Goal: Task Accomplishment & Management: Complete application form

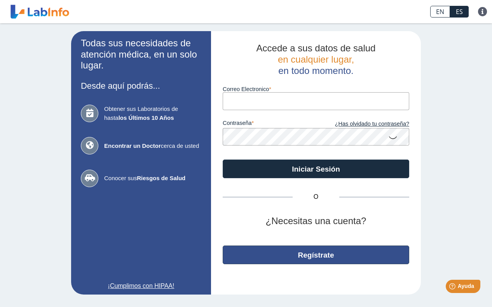
click at [288, 254] on button "Regístrate" at bounding box center [316, 254] width 187 height 19
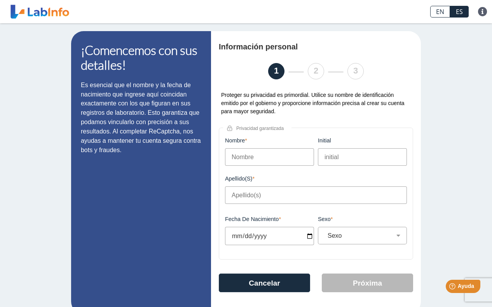
click at [242, 159] on input "Nombre" at bounding box center [269, 156] width 89 height 17
type input "[PERSON_NAME]"
click at [262, 200] on input "Apellido(s)" at bounding box center [316, 194] width 182 height 17
type input "[PERSON_NAME]"
click at [255, 236] on input "Fecha de Nacimiento" at bounding box center [269, 236] width 89 height 18
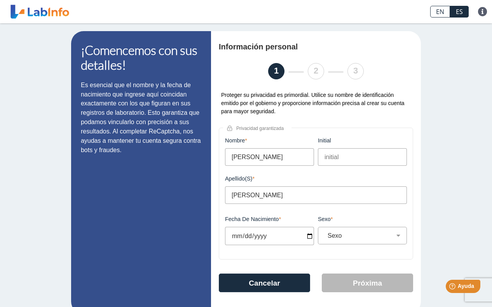
scroll to position [16, 0]
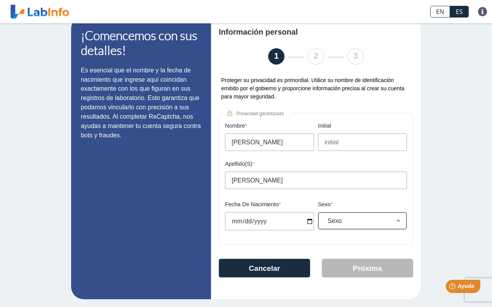
click at [344, 224] on select "Sexo Masculino Femenino" at bounding box center [366, 220] width 82 height 7
select select "F"
click at [325, 217] on select "Sexo Masculino Femenino" at bounding box center [366, 220] width 82 height 7
click at [273, 222] on input "Fecha de Nacimiento" at bounding box center [269, 221] width 89 height 18
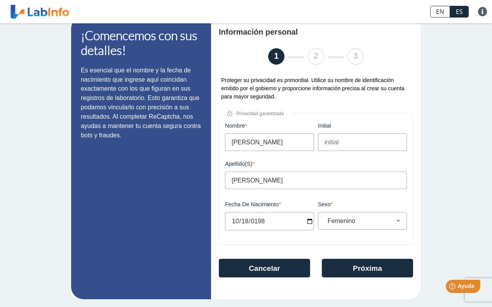
type input "[DATE]"
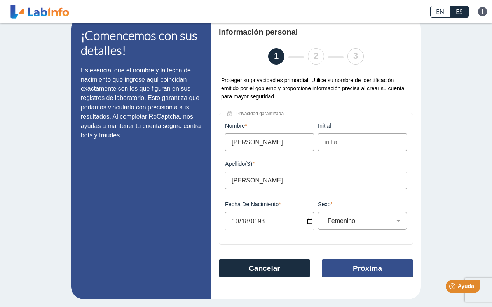
click at [355, 272] on button "Próxima" at bounding box center [367, 267] width 91 height 19
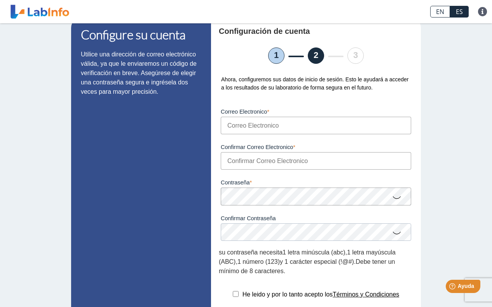
click at [302, 128] on input "Correo Electronico" at bounding box center [316, 125] width 190 height 17
type input "[EMAIL_ADDRESS][DOMAIN_NAME]"
click at [289, 162] on input "Confirmar Correo Electronico" at bounding box center [316, 160] width 190 height 17
type input "[EMAIL_ADDRESS][DOMAIN_NAME]"
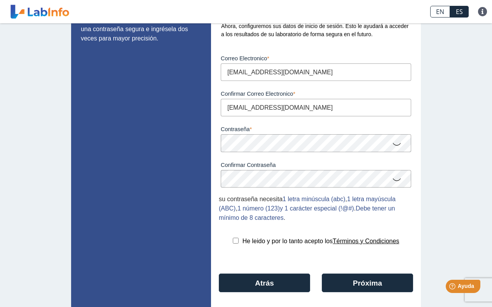
scroll to position [78, 0]
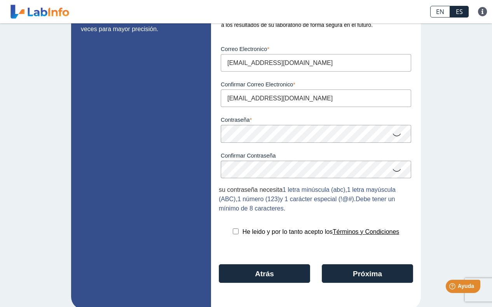
click at [235, 234] on input "checkbox" at bounding box center [236, 231] width 6 height 6
checkbox input "true"
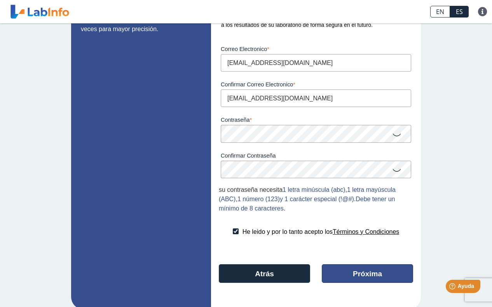
click at [348, 273] on button "Próxima" at bounding box center [367, 273] width 91 height 19
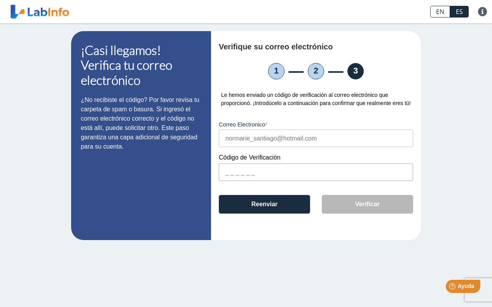
scroll to position [0, 0]
click at [245, 181] on input "text" at bounding box center [316, 171] width 194 height 17
paste input "CBD0D4"
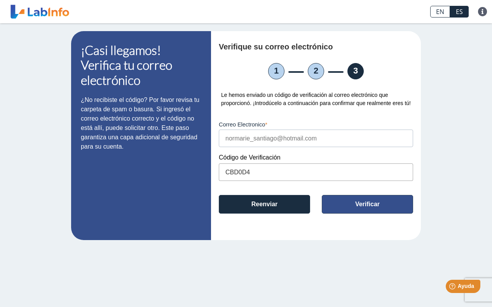
type input "CBD0D4"
click at [363, 211] on button "Verificar" at bounding box center [367, 204] width 91 height 19
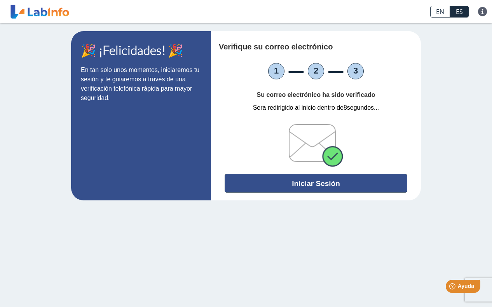
click at [344, 180] on button "Iniciar Sesión" at bounding box center [316, 183] width 183 height 19
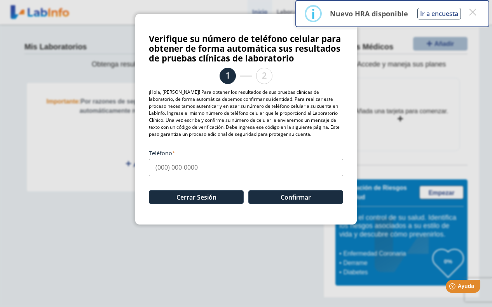
click at [250, 167] on input "Teléfono" at bounding box center [246, 167] width 194 height 17
type input "[PHONE_NUMBER]"
click at [302, 193] on button "Confirmar" at bounding box center [295, 197] width 95 height 14
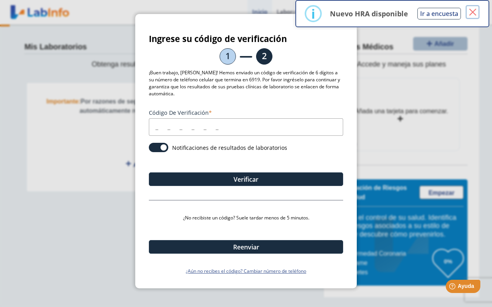
click at [474, 16] on button "×" at bounding box center [473, 12] width 14 height 14
click at [188, 129] on input "Código de verificación" at bounding box center [246, 126] width 194 height 17
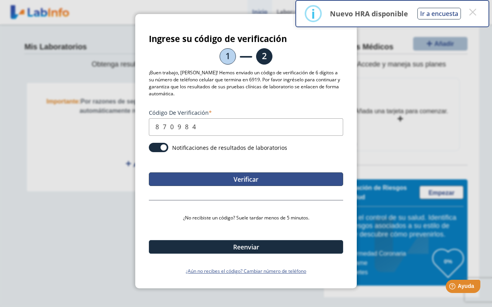
type input "870984"
click at [234, 178] on button "Verificar" at bounding box center [246, 179] width 194 height 14
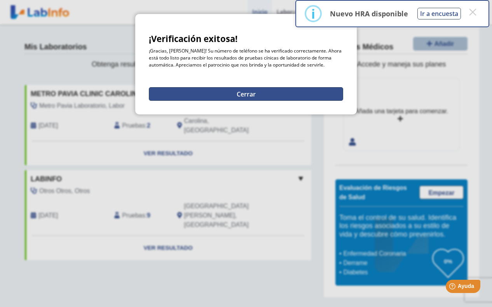
click at [270, 95] on button "Cerrar" at bounding box center [246, 94] width 194 height 14
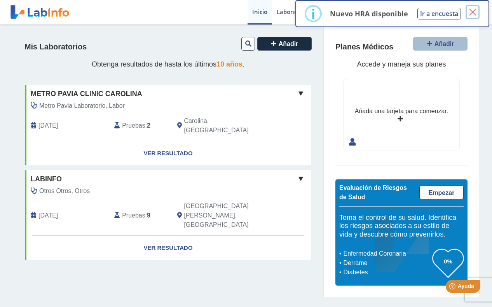
click at [473, 13] on button "×" at bounding box center [473, 12] width 14 height 14
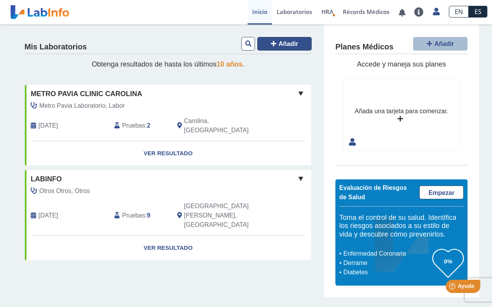
click at [286, 45] on span "Añadir" at bounding box center [289, 43] width 20 height 7
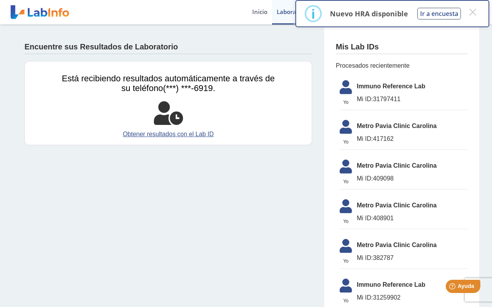
click at [372, 87] on span "Immuno Reference Lab" at bounding box center [412, 86] width 111 height 9
click at [475, 9] on button "×" at bounding box center [473, 12] width 14 height 14
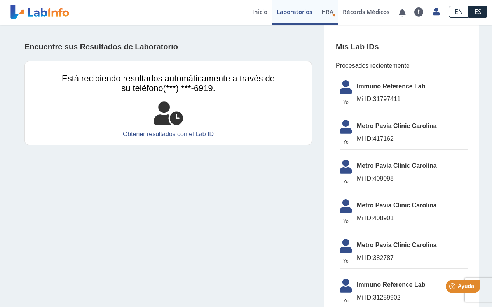
click at [332, 14] on icon "Health Risk Assessment" at bounding box center [333, 15] width 3 height 3
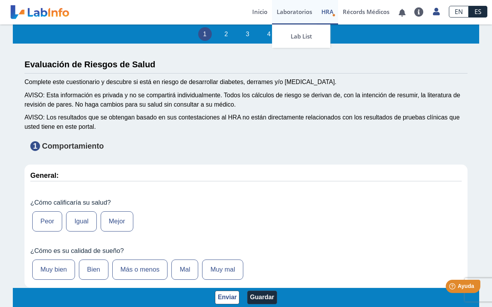
click at [291, 13] on link "Laboratorios" at bounding box center [294, 12] width 45 height 24
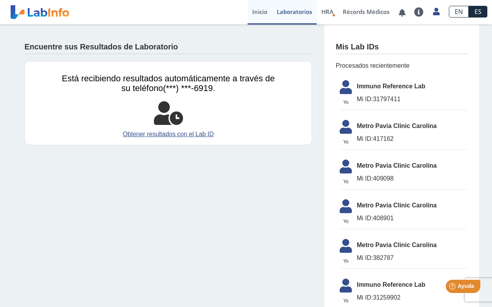
click at [258, 13] on link "Inicio" at bounding box center [260, 12] width 24 height 24
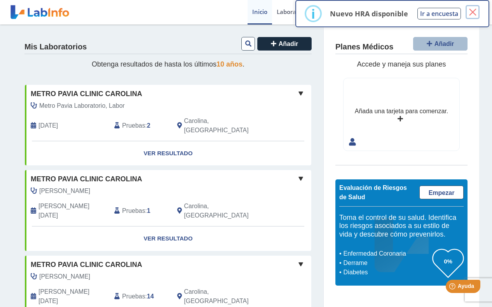
click at [473, 12] on button "×" at bounding box center [473, 12] width 14 height 14
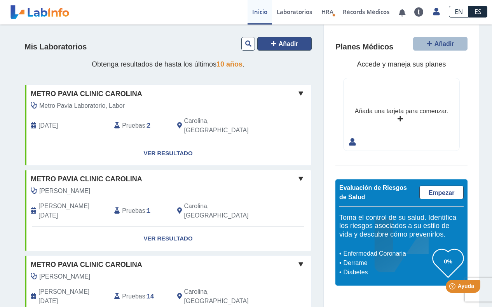
click at [285, 45] on span "Añadir" at bounding box center [289, 43] width 20 height 7
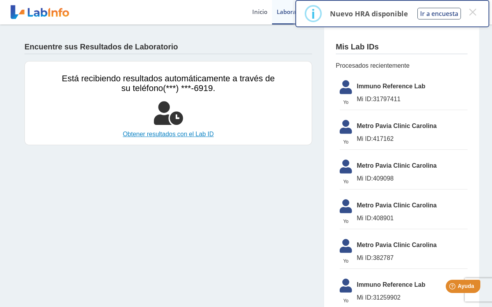
click at [200, 136] on link "Obtener resultados con el Lab ID" at bounding box center [168, 133] width 213 height 9
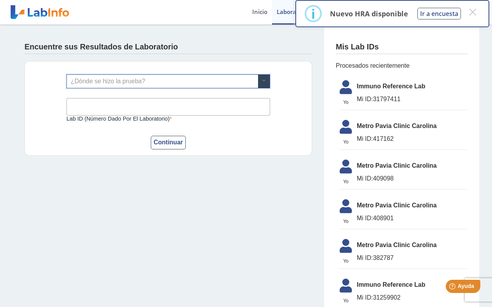
click at [264, 86] on span at bounding box center [264, 81] width 12 height 13
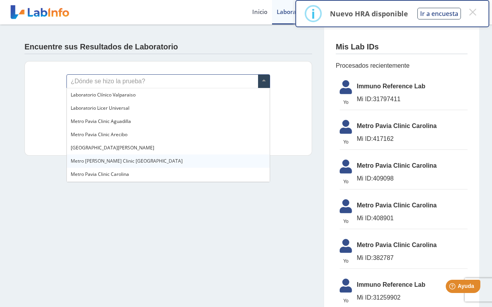
scroll to position [512, 0]
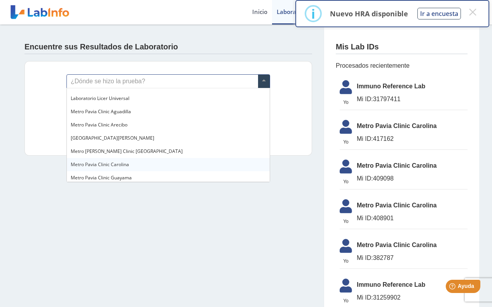
click at [96, 164] on span "Metro Pavia Clinic Carolina" at bounding box center [100, 164] width 58 height 7
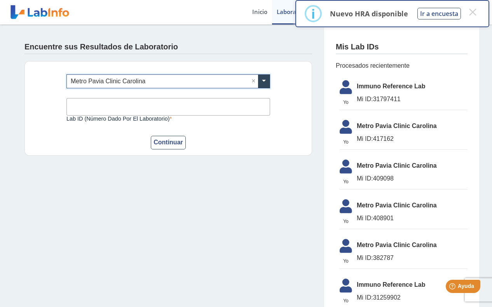
click at [108, 102] on input "Lab ID (número dado por el laboratorio)" at bounding box center [168, 106] width 204 height 17
click at [259, 183] on app-lab-results-create "Encuentre sus Resultados de Laboratorio ¿Dónde se hizo la prueba? × Metro [PERS…" at bounding box center [246, 262] width 466 height 476
click at [269, 43] on div "Encuentre sus Resultados de Laboratorio" at bounding box center [168, 45] width 288 height 18
